Goal: Browse casually

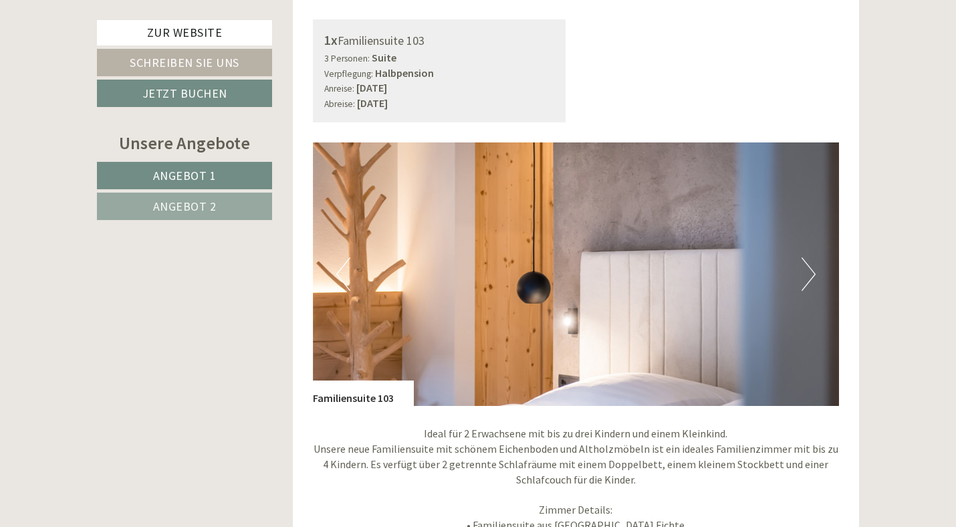
scroll to position [918, 0]
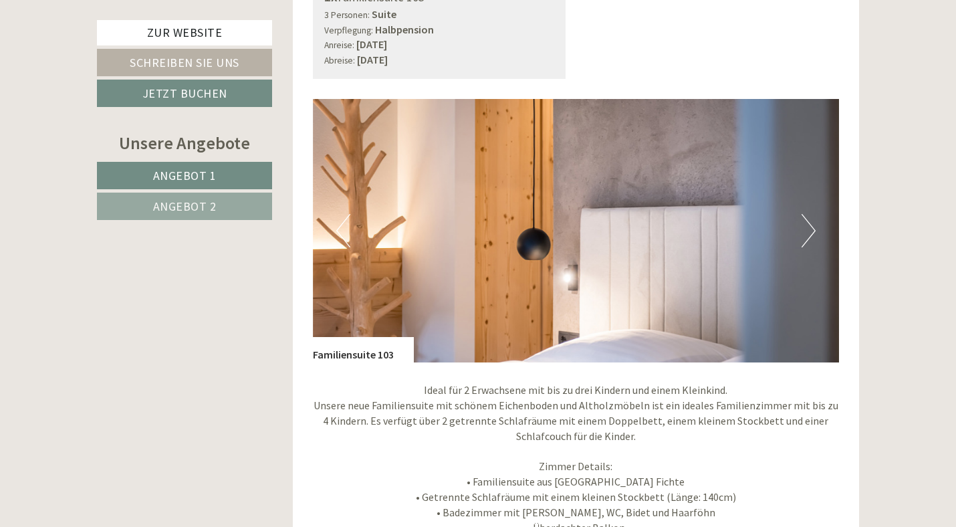
click at [804, 214] on button "Next" at bounding box center [808, 230] width 14 height 33
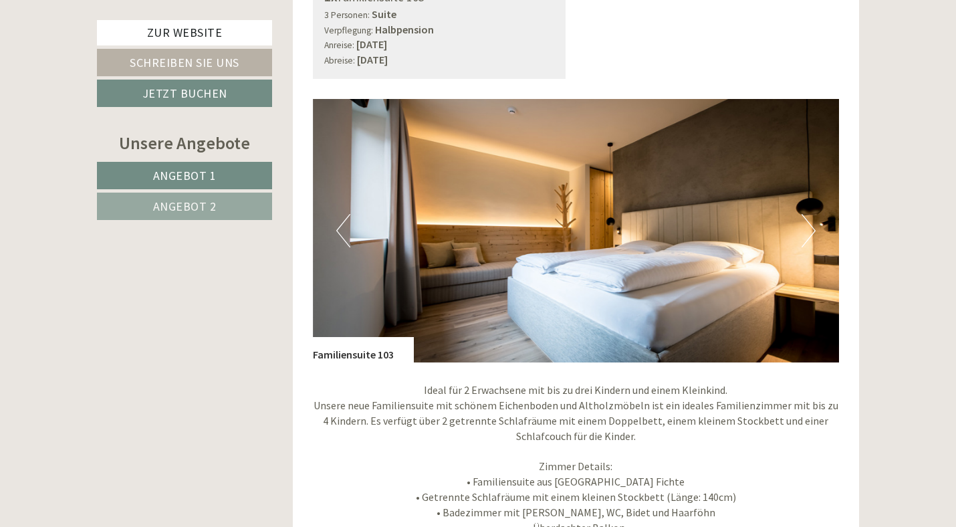
click at [804, 214] on button "Next" at bounding box center [808, 230] width 14 height 33
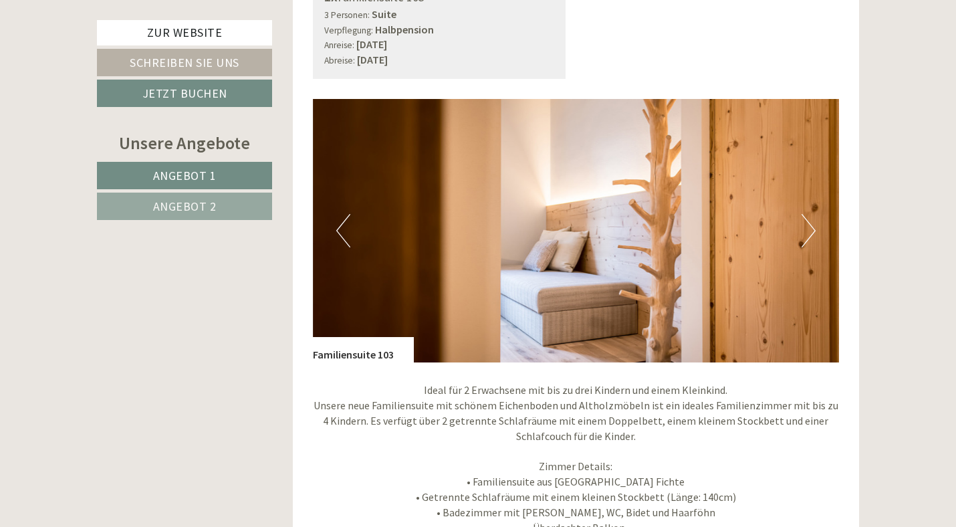
click at [804, 214] on button "Next" at bounding box center [808, 230] width 14 height 33
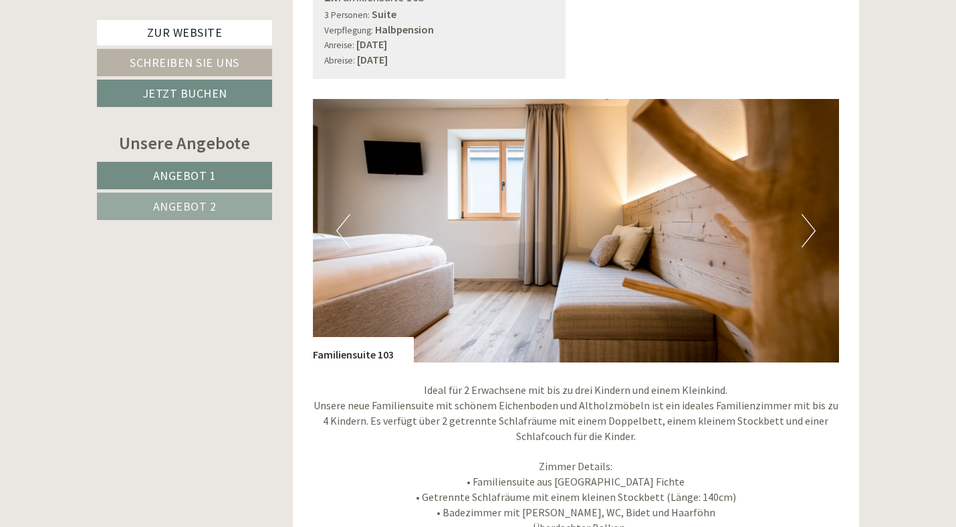
click at [804, 214] on button "Next" at bounding box center [808, 230] width 14 height 33
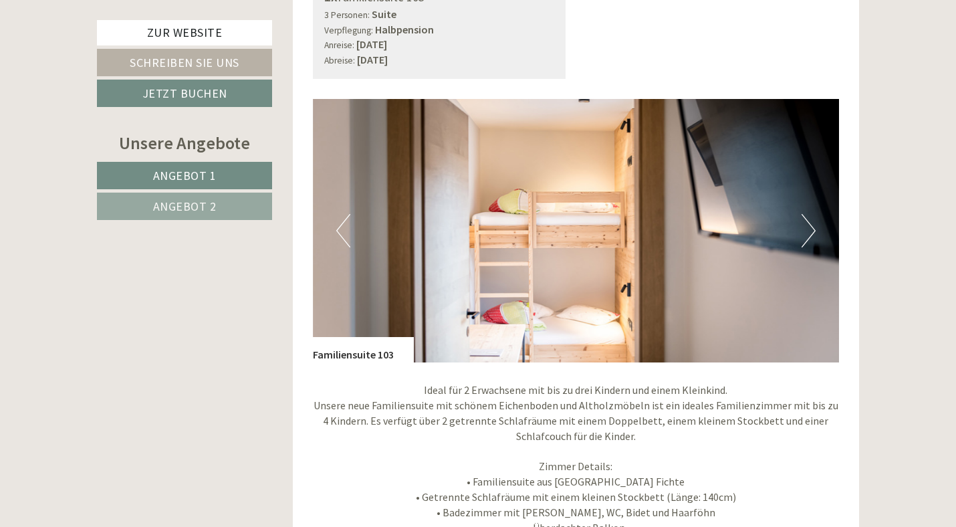
click at [804, 214] on button "Next" at bounding box center [808, 230] width 14 height 33
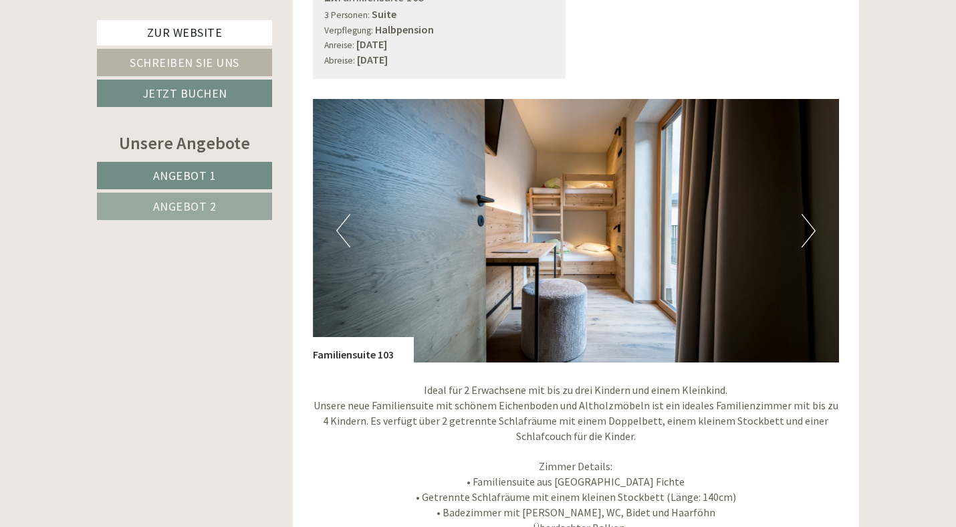
click at [804, 214] on button "Next" at bounding box center [808, 230] width 14 height 33
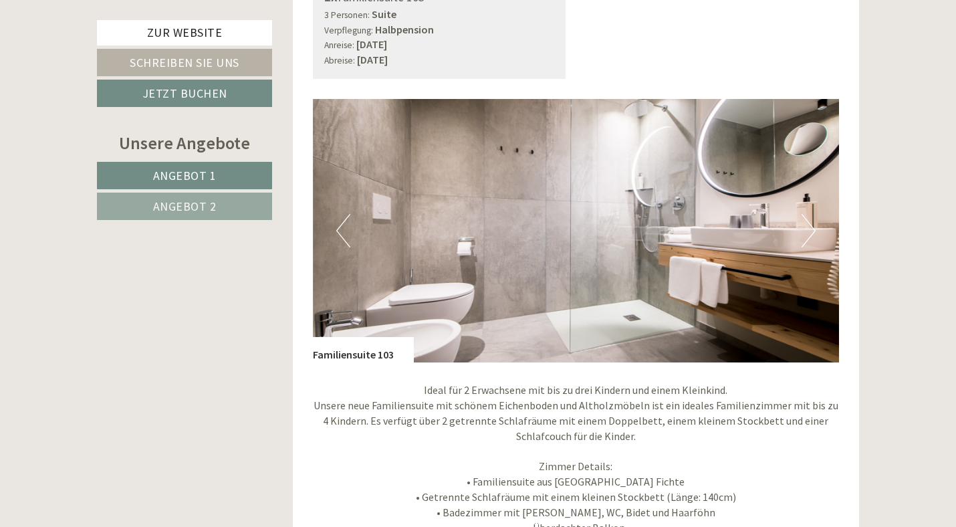
click at [804, 214] on button "Next" at bounding box center [808, 230] width 14 height 33
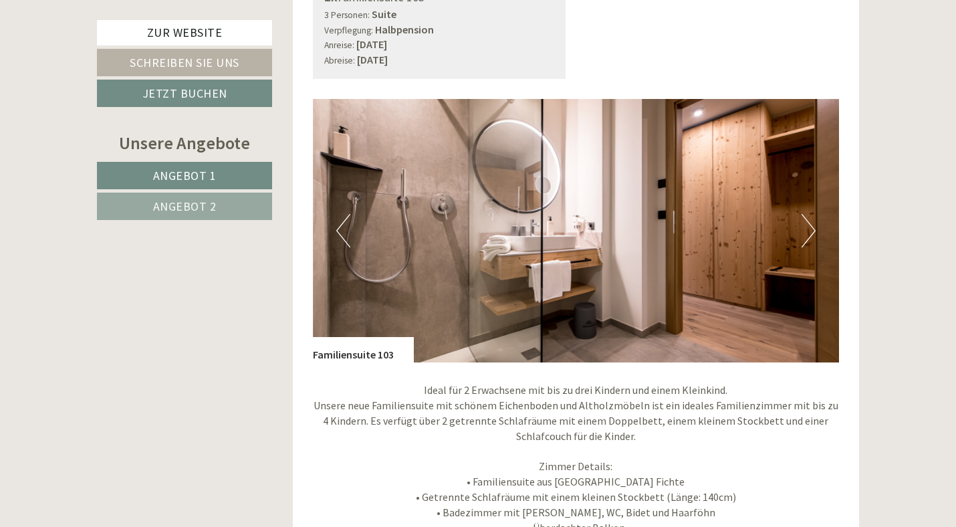
click at [804, 214] on button "Next" at bounding box center [808, 230] width 14 height 33
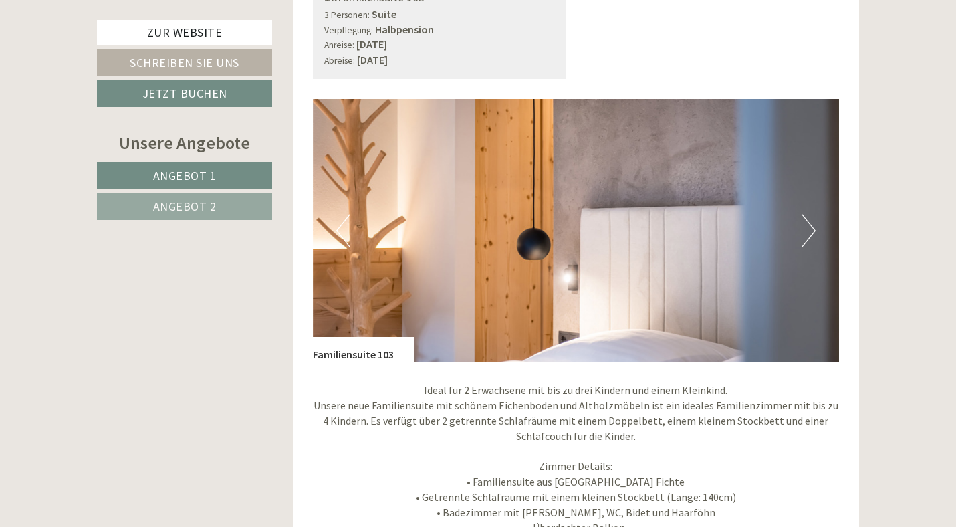
click at [336, 214] on button "Previous" at bounding box center [343, 230] width 14 height 33
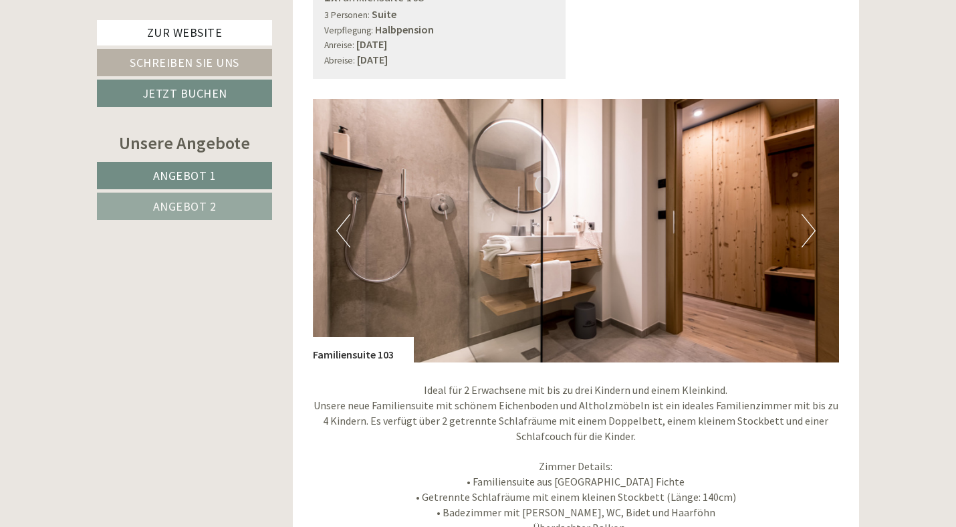
click at [806, 215] on button "Next" at bounding box center [808, 230] width 14 height 33
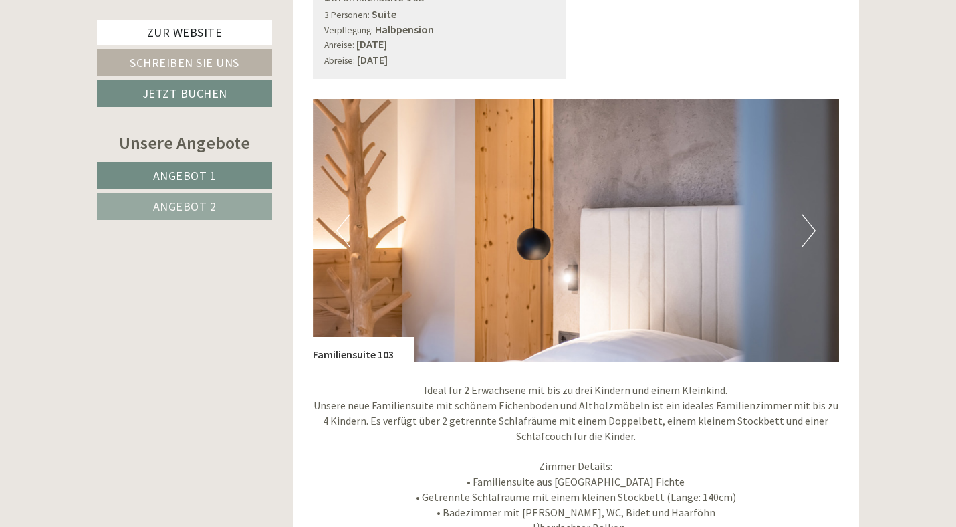
click at [806, 215] on button "Next" at bounding box center [808, 230] width 14 height 33
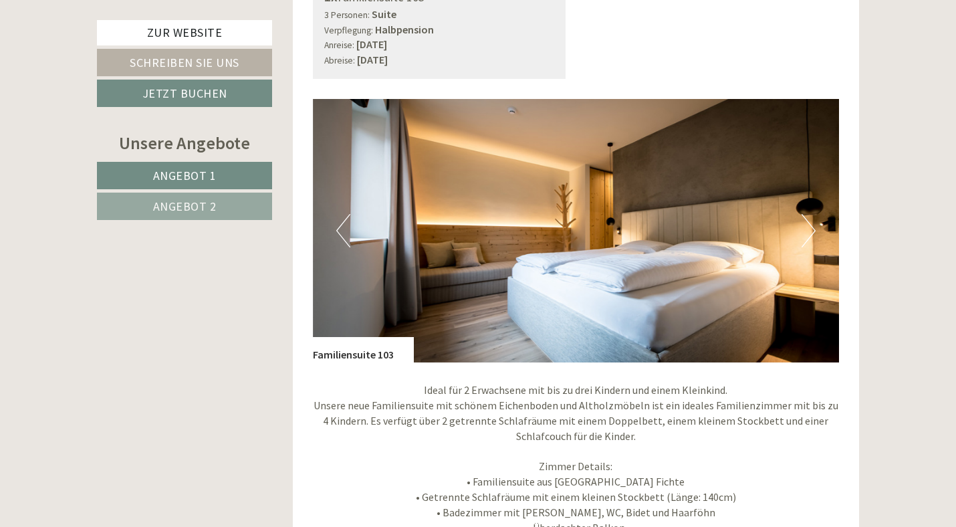
click at [806, 215] on button "Next" at bounding box center [808, 230] width 14 height 33
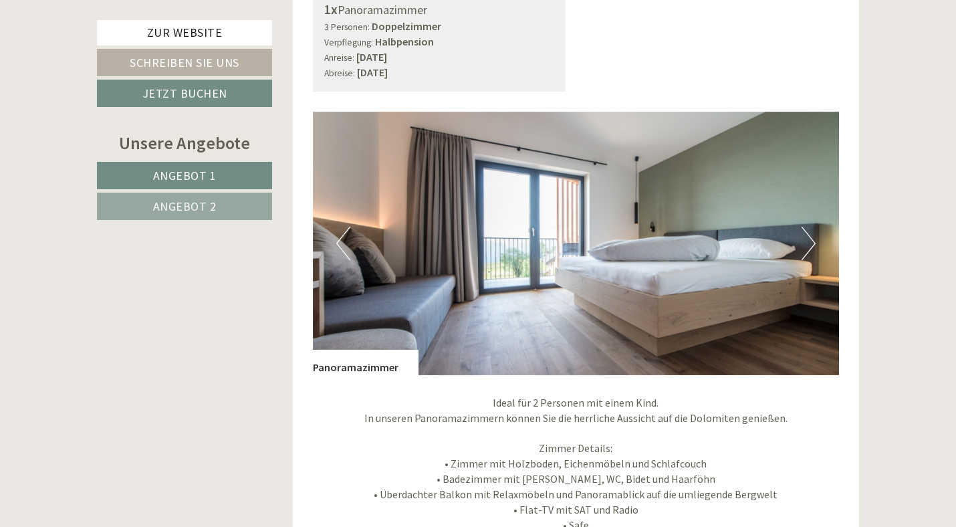
scroll to position [2004, 0]
click at [821, 229] on img at bounding box center [576, 242] width 527 height 263
click at [801, 230] on img at bounding box center [576, 242] width 527 height 263
click at [810, 229] on button "Next" at bounding box center [808, 242] width 14 height 33
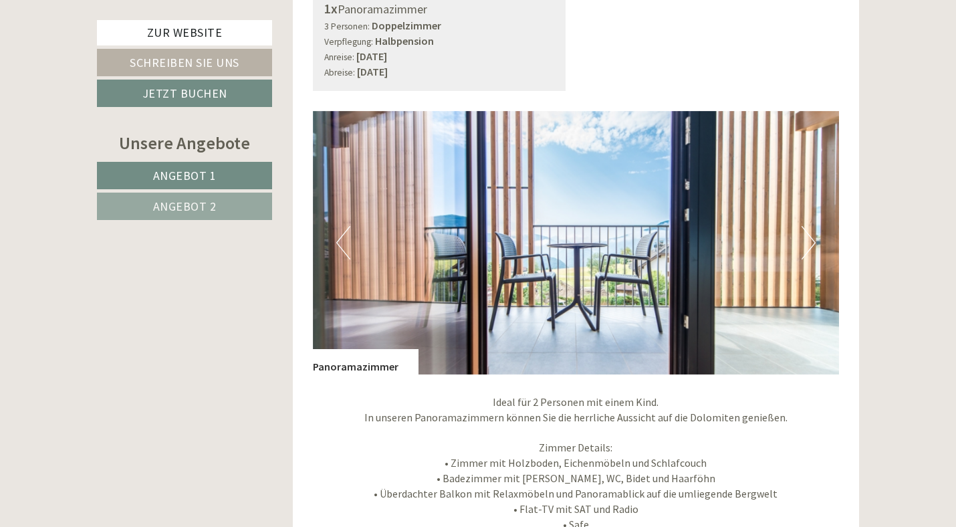
click at [810, 229] on button "Next" at bounding box center [808, 242] width 14 height 33
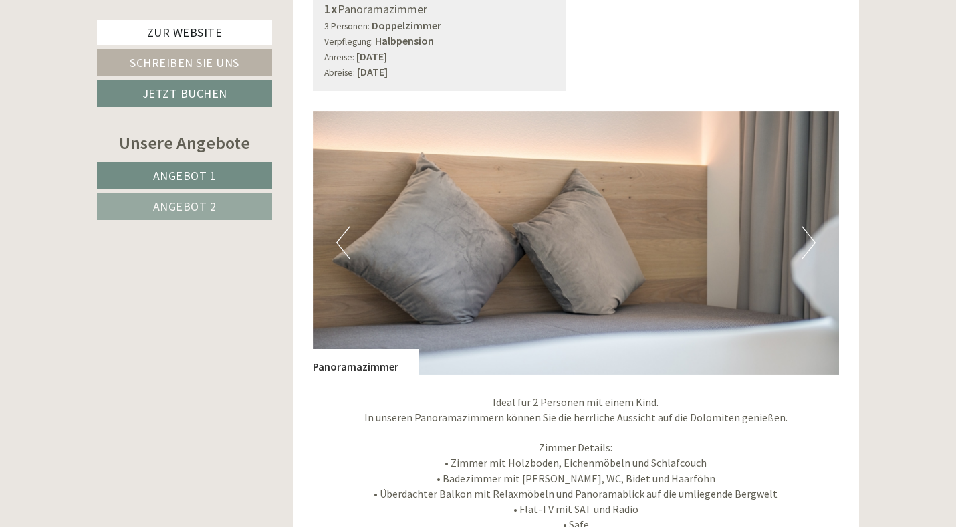
click at [810, 229] on button "Next" at bounding box center [808, 242] width 14 height 33
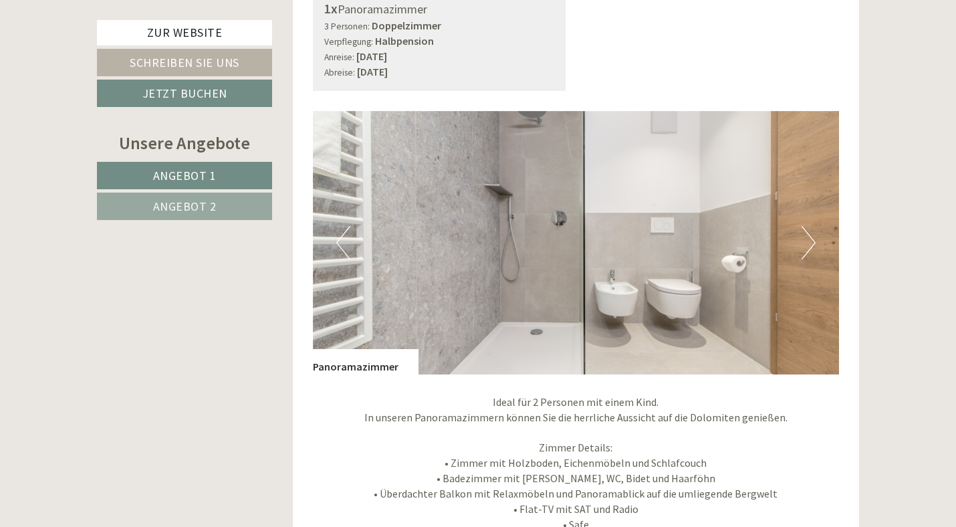
click at [810, 229] on button "Next" at bounding box center [808, 242] width 14 height 33
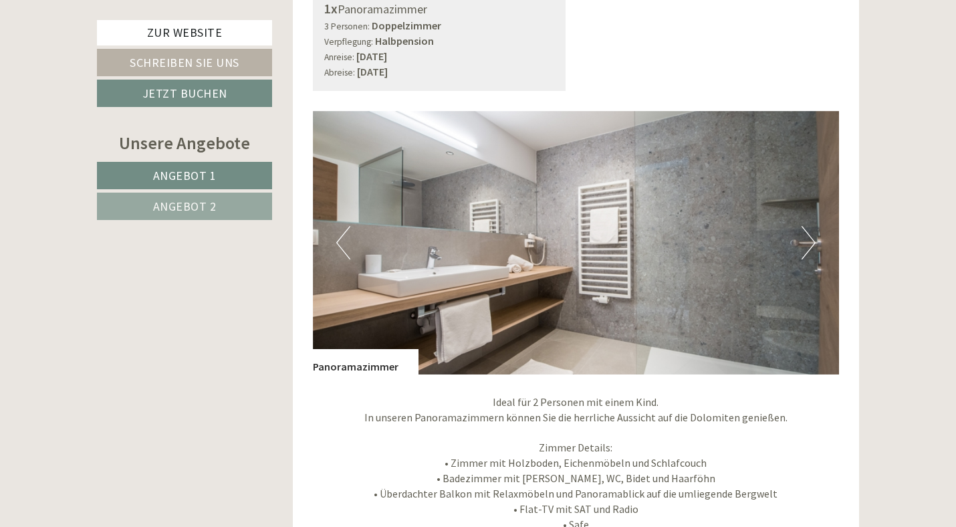
click at [810, 229] on button "Next" at bounding box center [808, 242] width 14 height 33
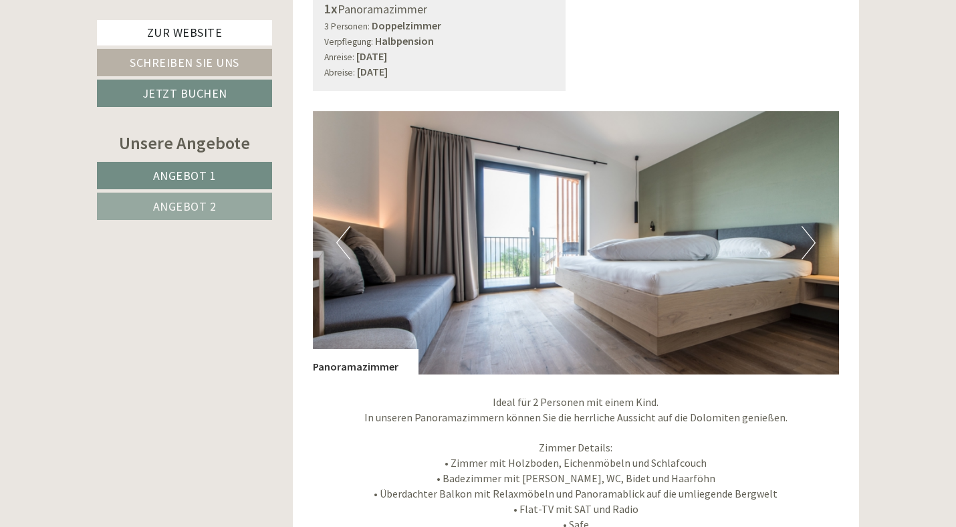
click at [810, 229] on button "Next" at bounding box center [808, 242] width 14 height 33
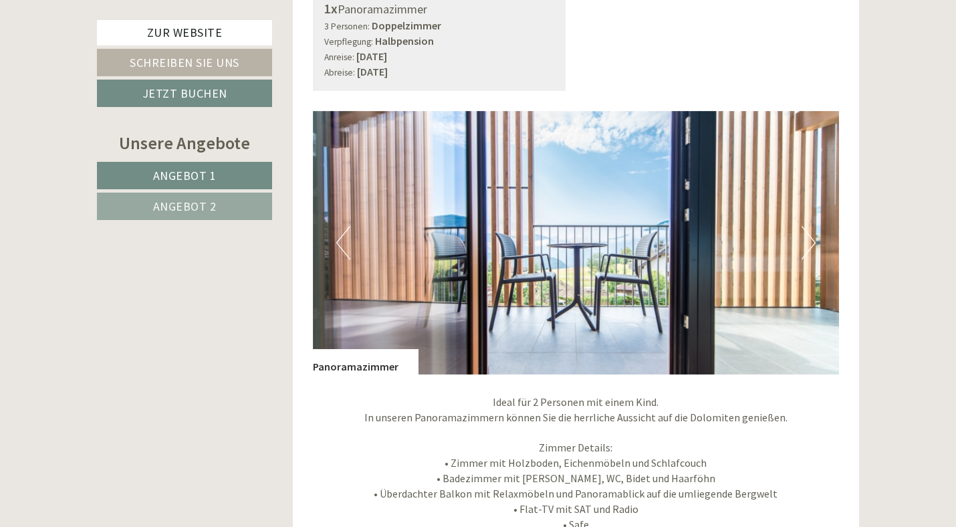
click at [810, 229] on button "Next" at bounding box center [808, 242] width 14 height 33
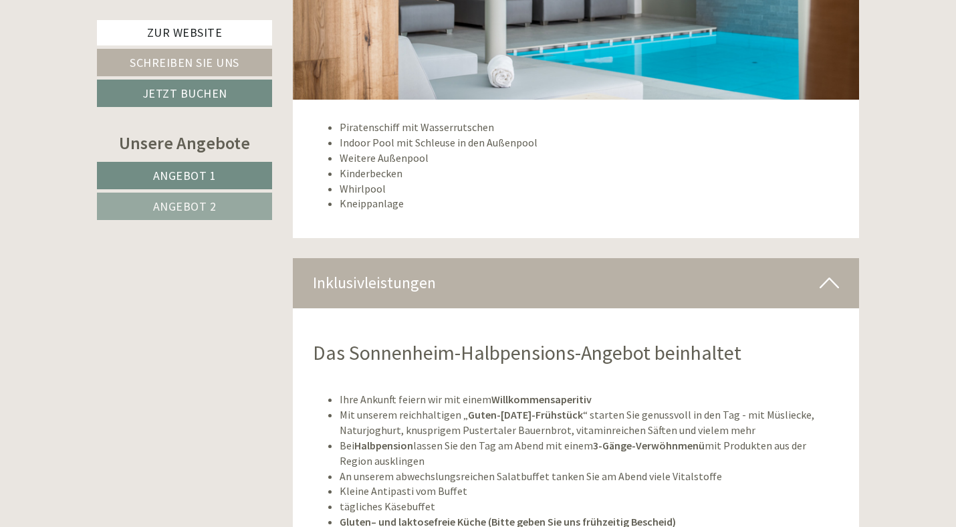
scroll to position [4341, 0]
